Goal: Task Accomplishment & Management: Complete application form

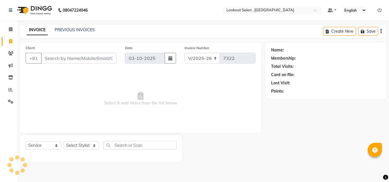
select select "151"
select select "service"
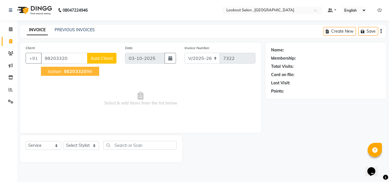
click at [71, 71] on span "98203320" at bounding box center [75, 72] width 23 height 6
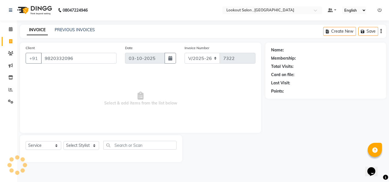
type input "9820332096"
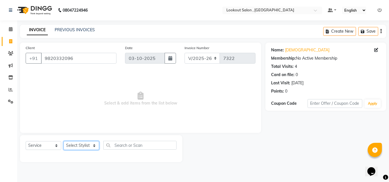
click at [76, 144] on select "Select Stylist Alizah Bangi AMIT SOLANKI ARMAN KASSAR jishan shekh KRISHNA SHAH…" at bounding box center [81, 145] width 36 height 9
select select "90900"
click at [63, 141] on select "Select Stylist Alizah Bangi AMIT SOLANKI ARMAN KASSAR jishan shekh KRISHNA SHAH…" at bounding box center [81, 145] width 36 height 9
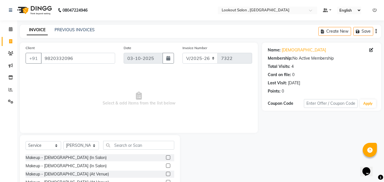
click at [140, 139] on div "Select Service Product Membership Package Voucher Prepaid Gift Card Select Styl…" at bounding box center [100, 177] width 160 height 84
click at [141, 140] on div "Select Service Product Membership Package Voucher Prepaid Gift Card Select Styl…" at bounding box center [100, 177] width 160 height 84
click at [110, 138] on div "Select Service Product Membership Package Voucher Prepaid Gift Card Select Styl…" at bounding box center [100, 177] width 160 height 84
click at [117, 143] on input "text" at bounding box center [138, 145] width 71 height 9
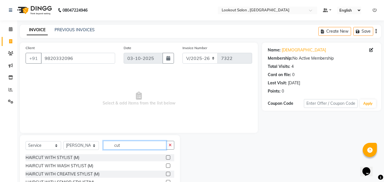
type input "cut"
click at [157, 167] on div "HAIRCUT WITH WASH STYLIST (M)" at bounding box center [100, 166] width 149 height 7
click at [166, 167] on label at bounding box center [168, 166] width 4 height 4
click at [166, 167] on input "checkbox" at bounding box center [168, 166] width 4 height 4
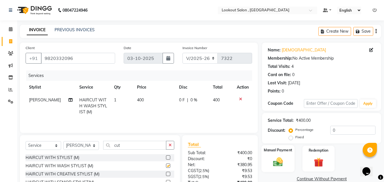
checkbox input "false"
click at [287, 151] on label "Manual Payment" at bounding box center [278, 150] width 28 height 5
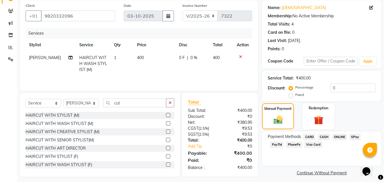
scroll to position [46, 0]
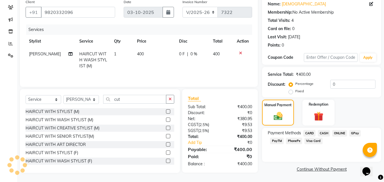
click at [356, 135] on span "GPay" at bounding box center [356, 133] width 12 height 7
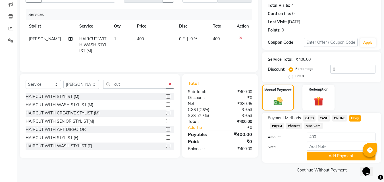
scroll to position [62, 0]
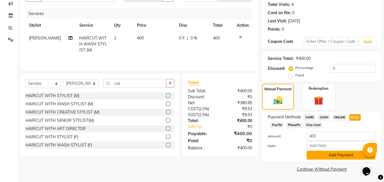
click at [336, 157] on button "Add Payment" at bounding box center [341, 155] width 69 height 9
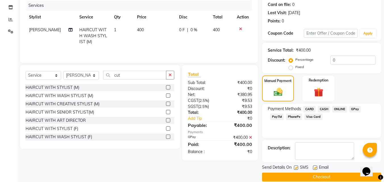
scroll to position [78, 0]
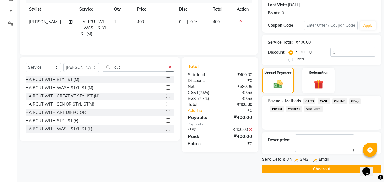
click at [327, 167] on button "Checkout" at bounding box center [321, 169] width 119 height 9
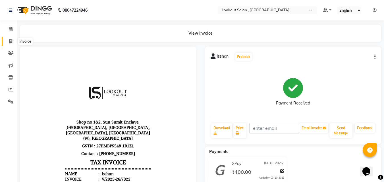
click at [7, 42] on span at bounding box center [11, 41] width 10 height 7
select select "service"
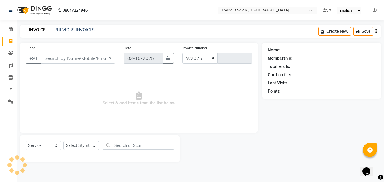
select select "151"
type input "7323"
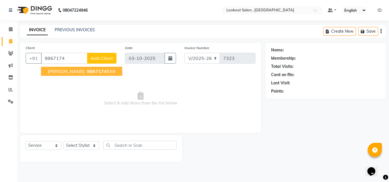
click at [59, 71] on span "[PERSON_NAME]" at bounding box center [66, 72] width 37 height 6
type input "9867174559"
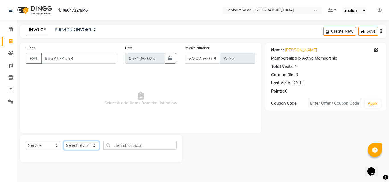
click at [87, 148] on select "Select Stylist Alizah Bangi AMIT SOLANKI ARMAN KASSAR jishan shekh KRISHNA SHAH…" at bounding box center [81, 145] width 36 height 9
select select "7174"
click at [63, 141] on select "Select Stylist Alizah Bangi AMIT SOLANKI ARMAN KASSAR jishan shekh KRISHNA SHAH…" at bounding box center [81, 145] width 36 height 9
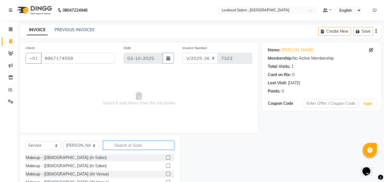
click at [124, 147] on input "text" at bounding box center [138, 145] width 71 height 9
type input "cut"
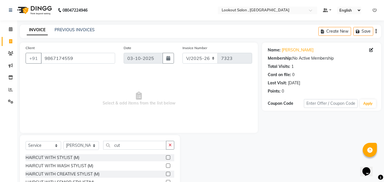
click at [166, 166] on label at bounding box center [168, 166] width 4 height 4
click at [166, 166] on input "checkbox" at bounding box center [168, 166] width 4 height 4
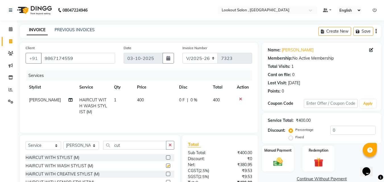
scroll to position [50, 0]
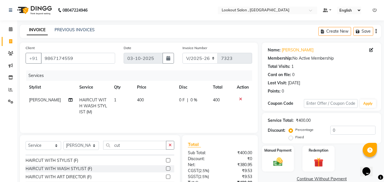
checkbox input "false"
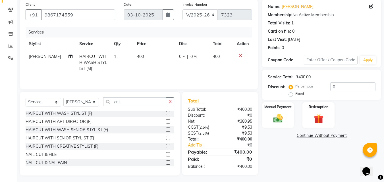
scroll to position [46, 0]
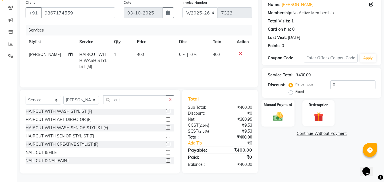
drag, startPoint x: 265, startPoint y: 108, endPoint x: 268, endPoint y: 110, distance: 4.1
click at [267, 109] on div "Manual Payment" at bounding box center [278, 113] width 33 height 27
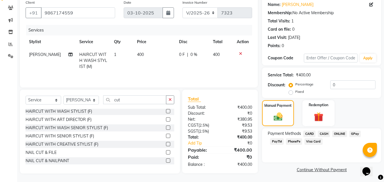
drag, startPoint x: 314, startPoint y: 132, endPoint x: 323, endPoint y: 132, distance: 8.5
click at [323, 132] on div "Payment Methods CARD CASH ONLINE GPay PayTM PhonePe Visa Card" at bounding box center [322, 138] width 108 height 15
click at [323, 132] on span "CASH" at bounding box center [324, 134] width 12 height 7
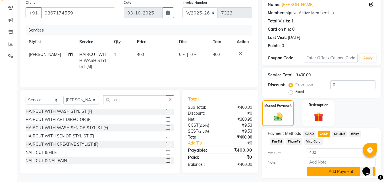
click at [322, 168] on button "Add Payment" at bounding box center [341, 172] width 69 height 9
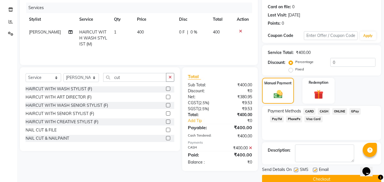
scroll to position [78, 0]
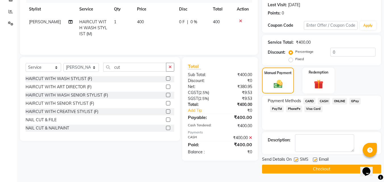
click at [323, 173] on button "Checkout" at bounding box center [321, 169] width 119 height 9
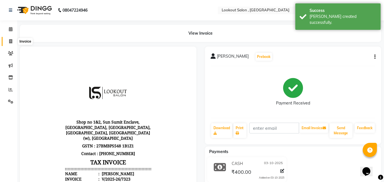
click at [9, 41] on icon at bounding box center [10, 41] width 3 height 4
select select "151"
select select "service"
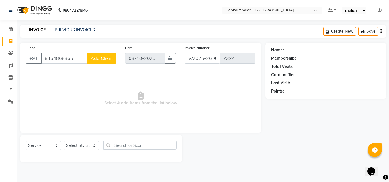
type input "8454868365"
click at [99, 57] on span "Add Client" at bounding box center [101, 58] width 22 height 6
select select "22"
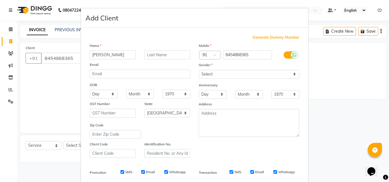
type input "tanay"
click at [215, 75] on select "Select Male Female Other Prefer Not To Say" at bounding box center [249, 74] width 100 height 9
select select "male"
click at [199, 70] on select "Select Male Female Other Prefer Not To Say" at bounding box center [249, 74] width 100 height 9
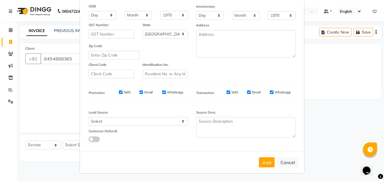
scroll to position [80, 0]
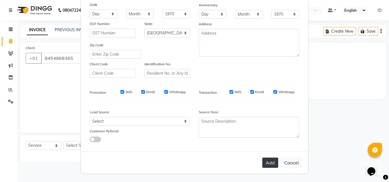
click at [263, 164] on button "Add" at bounding box center [270, 163] width 16 height 10
select select
select select "null"
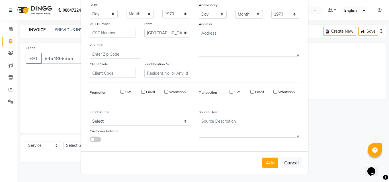
select select
checkbox input "false"
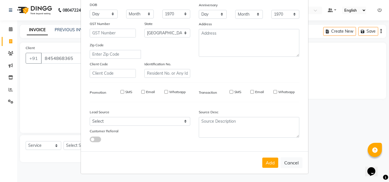
checkbox input "false"
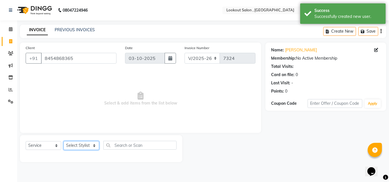
click at [77, 143] on select "Select Stylist Alizah Bangi AMIT SOLANKI ARMAN KASSAR jishan shekh KRISHNA SHAH…" at bounding box center [81, 145] width 36 height 9
select select "88368"
click at [63, 141] on select "Select Stylist Alizah Bangi AMIT SOLANKI ARMAN KASSAR jishan shekh KRISHNA SHAH…" at bounding box center [81, 145] width 36 height 9
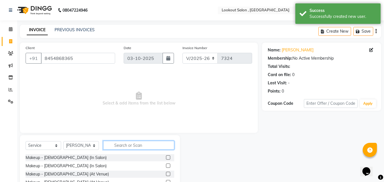
click at [124, 145] on input "text" at bounding box center [138, 145] width 71 height 9
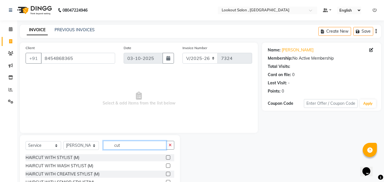
type input "cut"
click at [166, 166] on label at bounding box center [168, 166] width 4 height 4
click at [166, 166] on input "checkbox" at bounding box center [168, 166] width 4 height 4
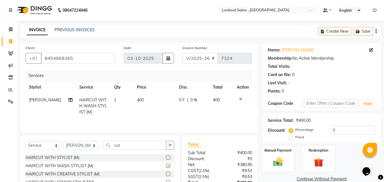
checkbox input "false"
click at [259, 159] on div "Manual Payment Redemption" at bounding box center [322, 159] width 128 height 26
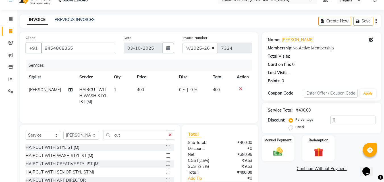
scroll to position [28, 0]
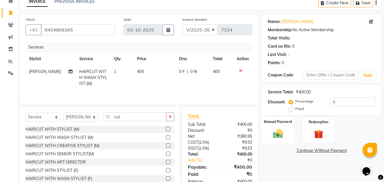
click at [277, 137] on img at bounding box center [278, 133] width 16 height 11
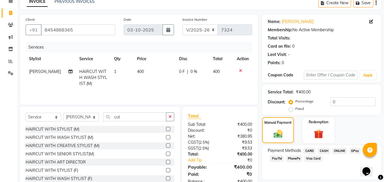
click at [292, 159] on span "PhonePe" at bounding box center [294, 159] width 16 height 7
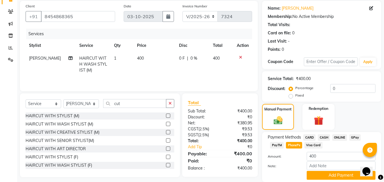
scroll to position [62, 0]
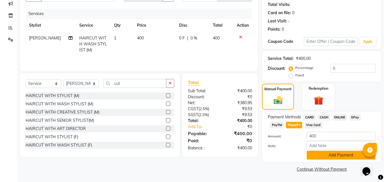
click at [330, 159] on button "Add Payment" at bounding box center [341, 155] width 69 height 9
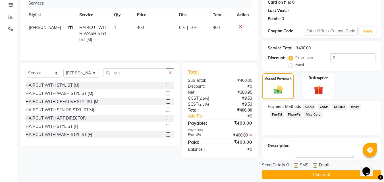
scroll to position [78, 0]
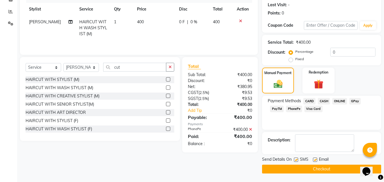
click at [317, 167] on button "Checkout" at bounding box center [321, 169] width 119 height 9
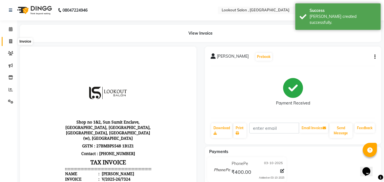
click at [9, 44] on span at bounding box center [11, 41] width 10 height 7
select select "service"
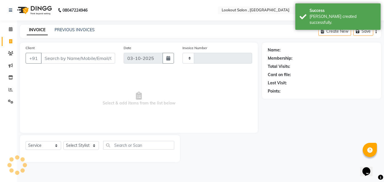
click at [69, 34] on div "INVOICE PREVIOUS INVOICES Create New Save" at bounding box center [201, 31] width 362 height 13
type input "7325"
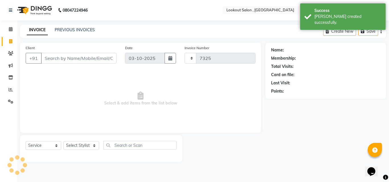
select select "151"
click at [72, 34] on div "INVOICE PREVIOUS INVOICES Create New Save" at bounding box center [203, 31] width 366 height 13
click at [72, 30] on link "PREVIOUS INVOICES" at bounding box center [75, 29] width 40 height 5
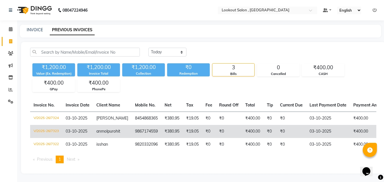
click at [152, 138] on td "9867174559" at bounding box center [147, 131] width 30 height 13
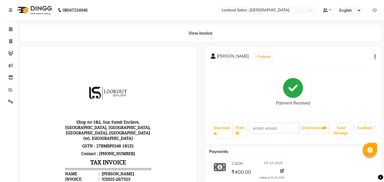
click at [374, 58] on button "button" at bounding box center [373, 57] width 3 height 6
click at [217, 63] on div "[PERSON_NAME] Prebook Payment Received Download Print Email Invoice Send Messag…" at bounding box center [293, 96] width 177 height 98
click at [376, 10] on icon at bounding box center [375, 10] width 4 height 4
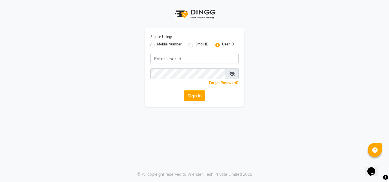
click at [166, 48] on label "Mobile Number" at bounding box center [169, 45] width 24 height 7
click at [161, 46] on input "Mobile Number" at bounding box center [159, 44] width 4 height 4
radio input "true"
radio input "false"
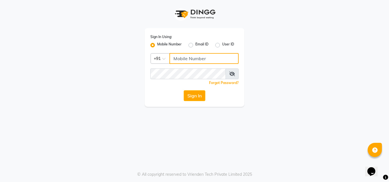
click at [174, 54] on input "Username" at bounding box center [203, 58] width 69 height 11
type input "9372017818"
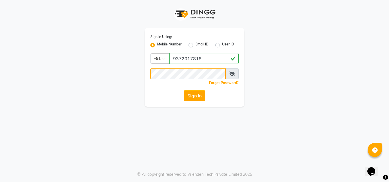
click at [184, 90] on button "Sign In" at bounding box center [195, 95] width 22 height 11
